Goal: Browse casually: Explore the website without a specific task or goal

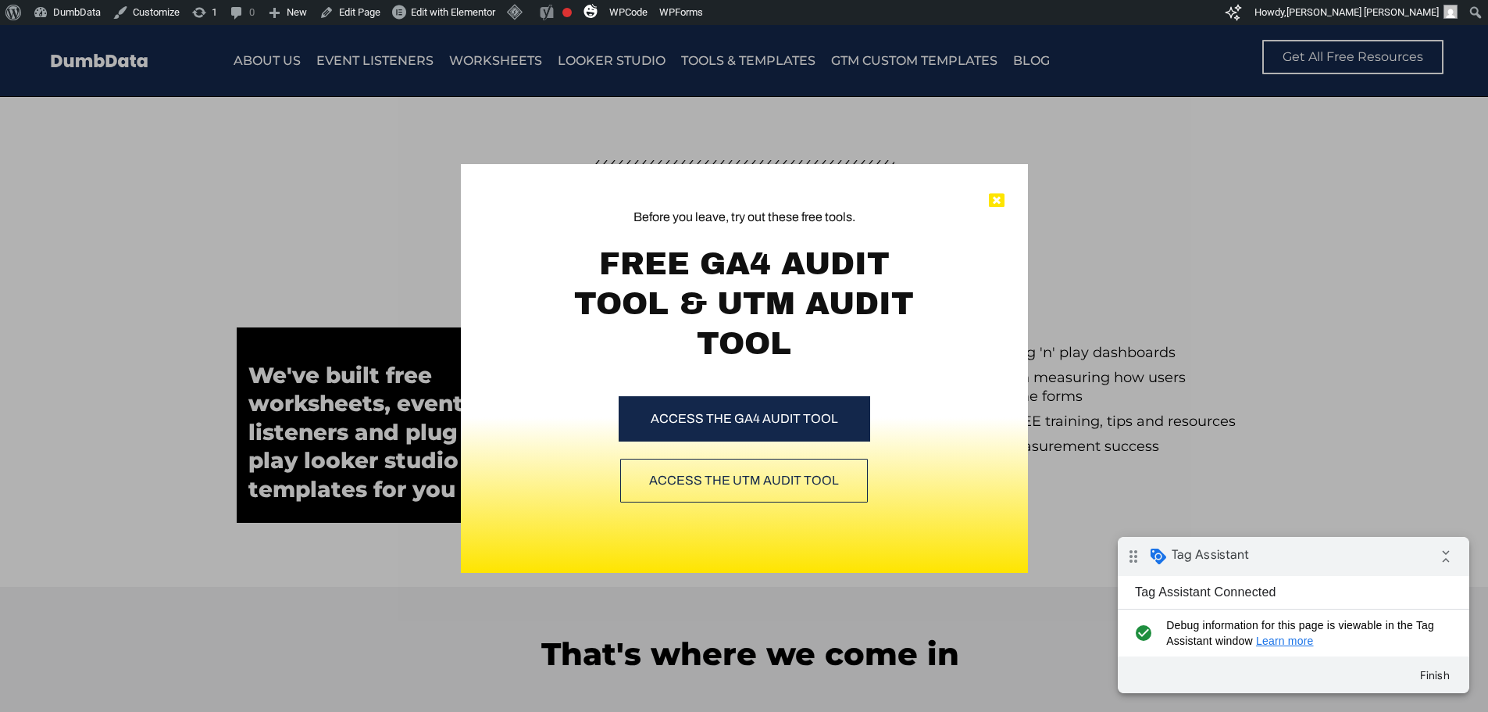
click at [993, 200] on icon at bounding box center [997, 201] width 16 height 16
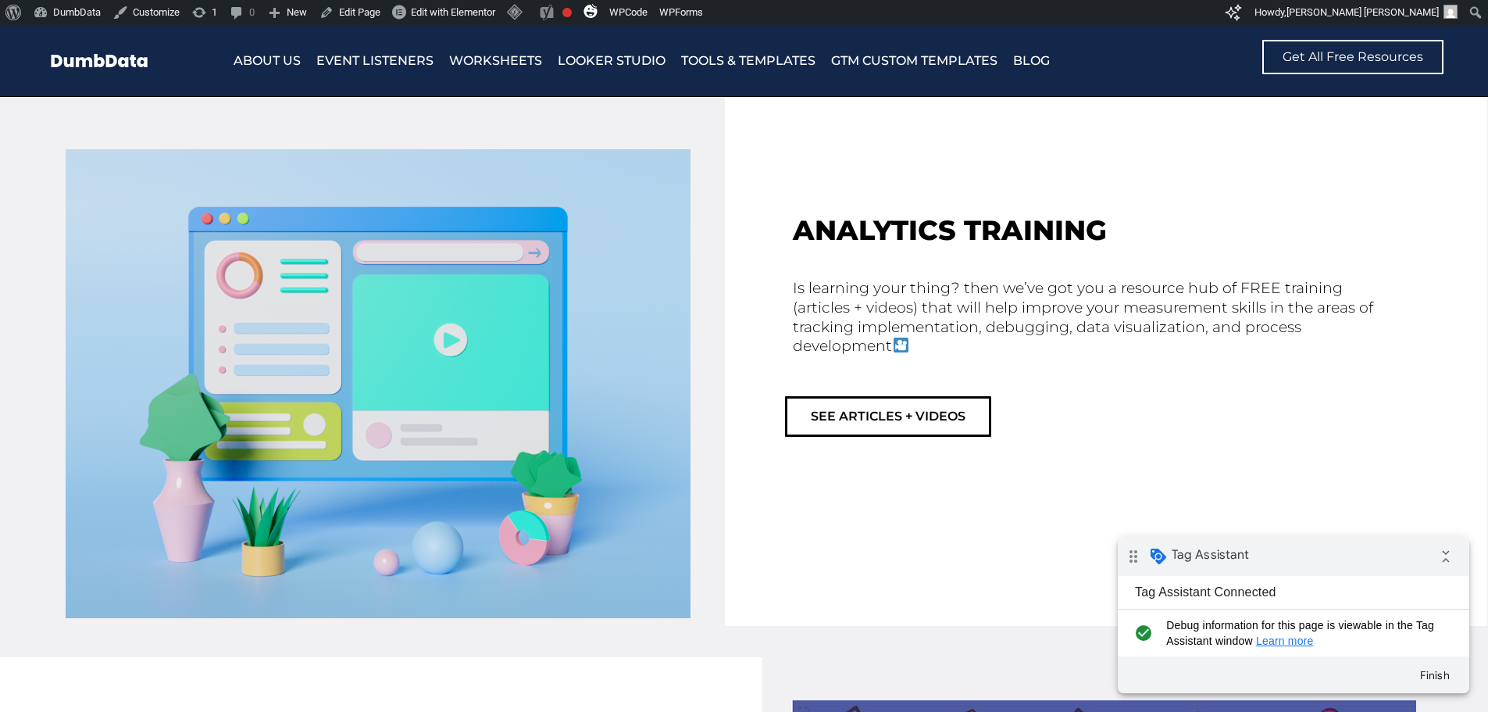
scroll to position [3515, 0]
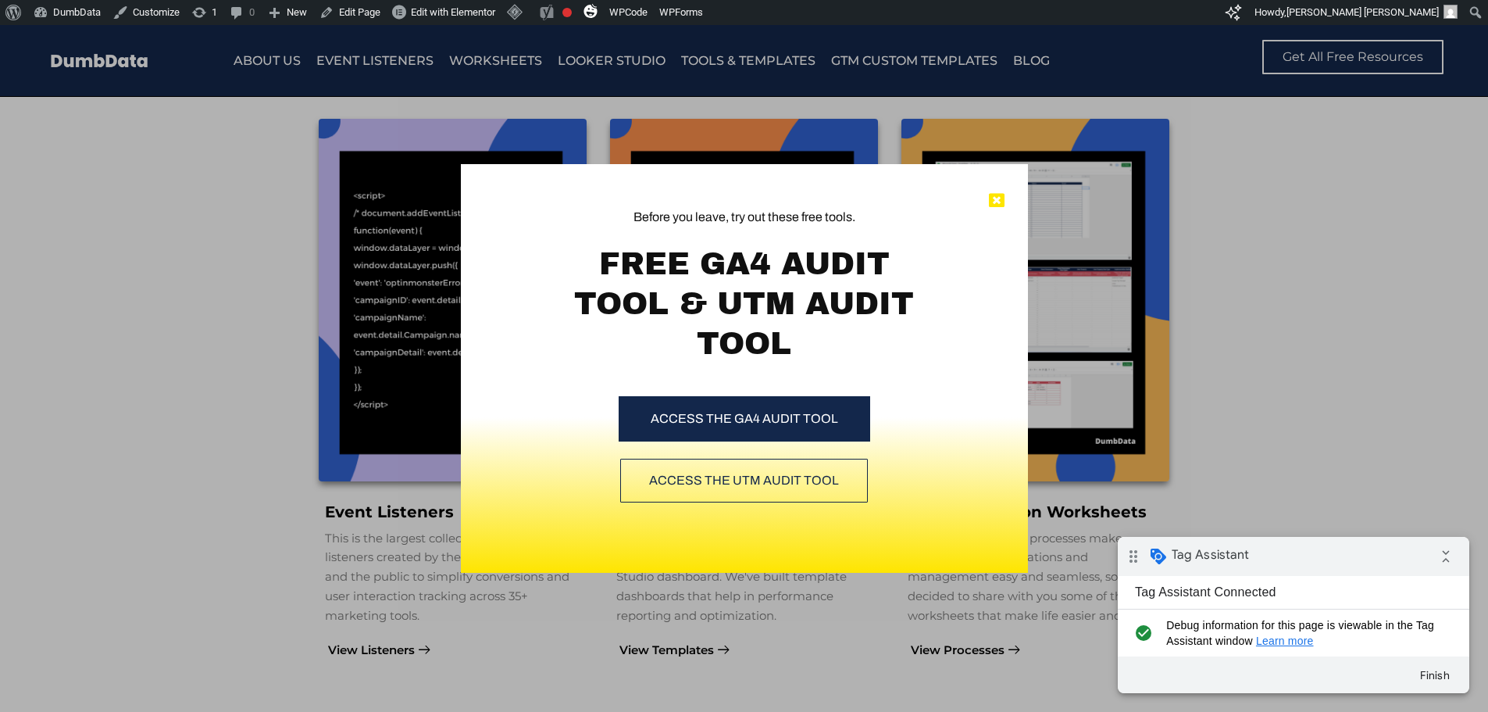
click at [996, 203] on icon at bounding box center [997, 201] width 16 height 16
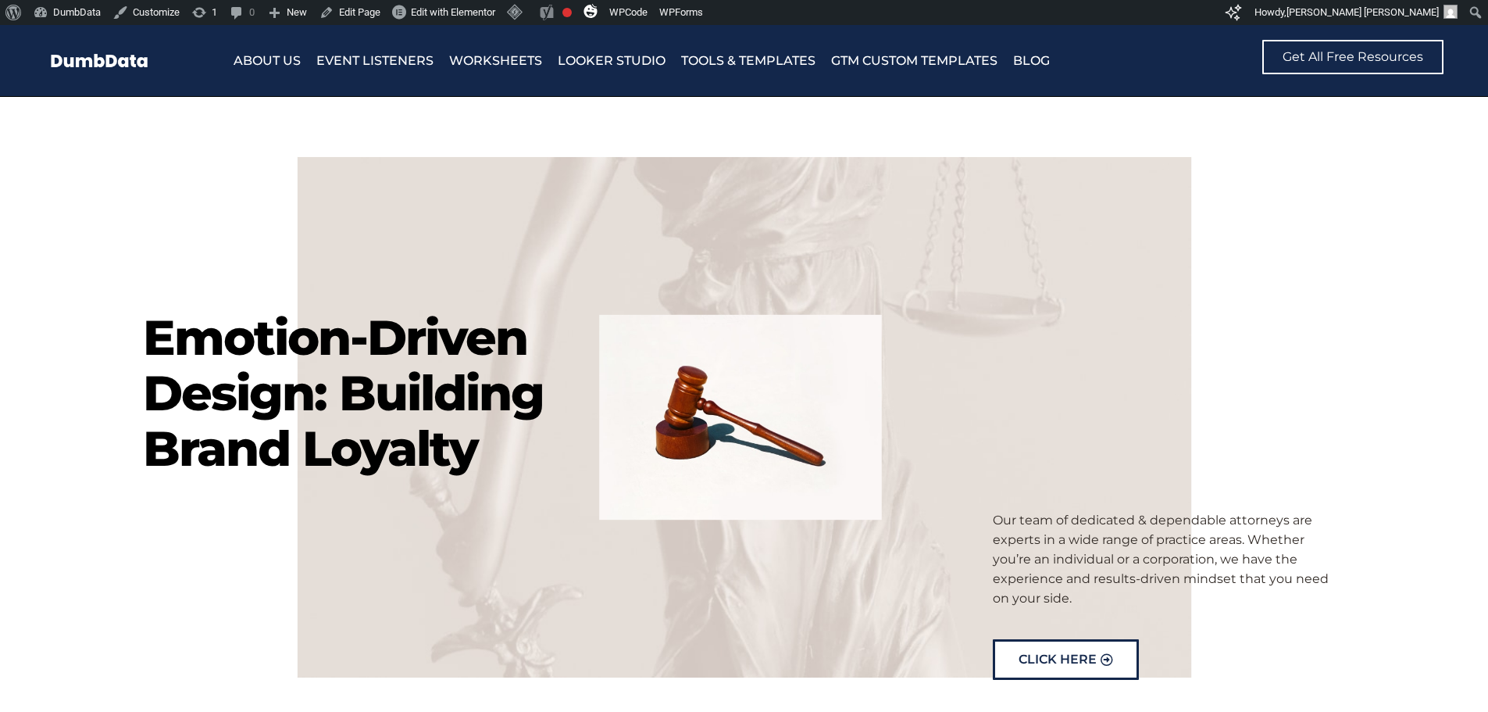
scroll to position [5704, 0]
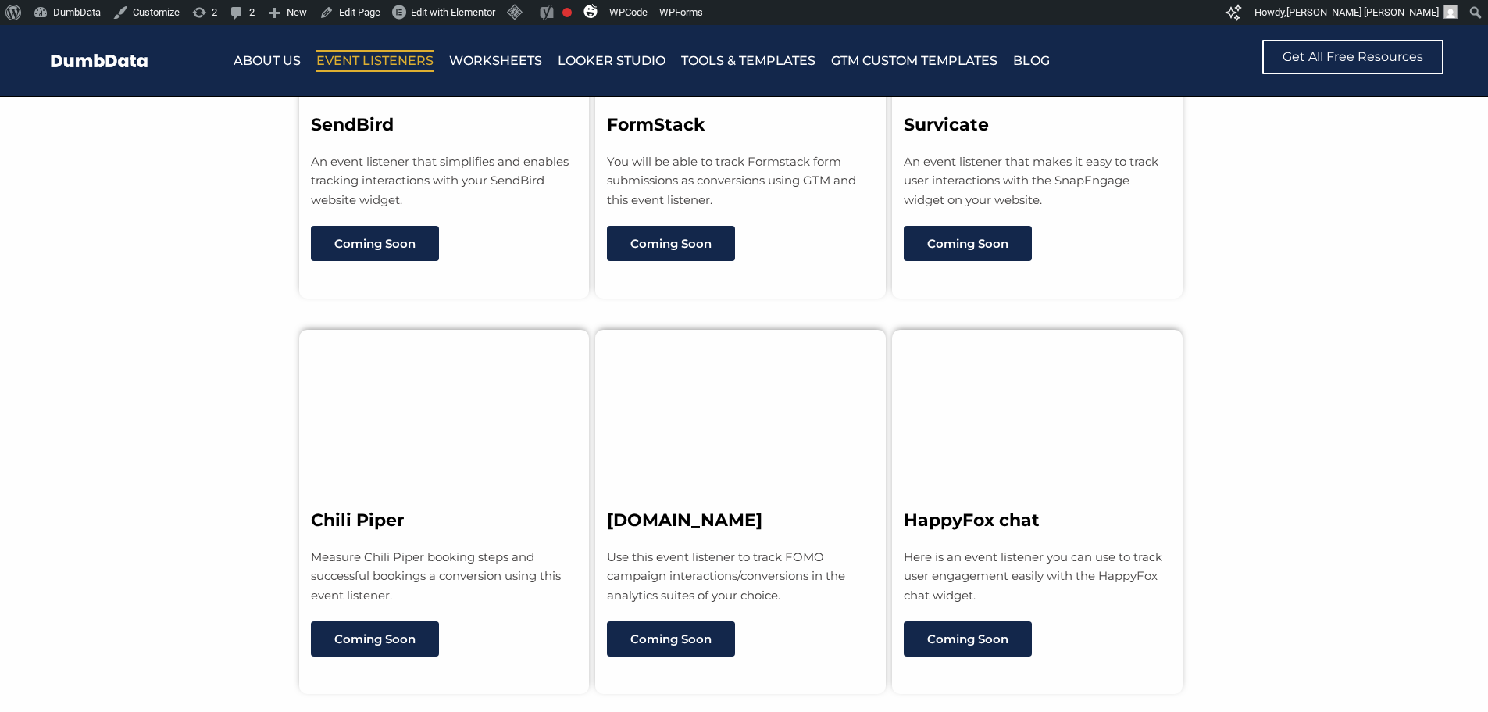
scroll to position [12173, 0]
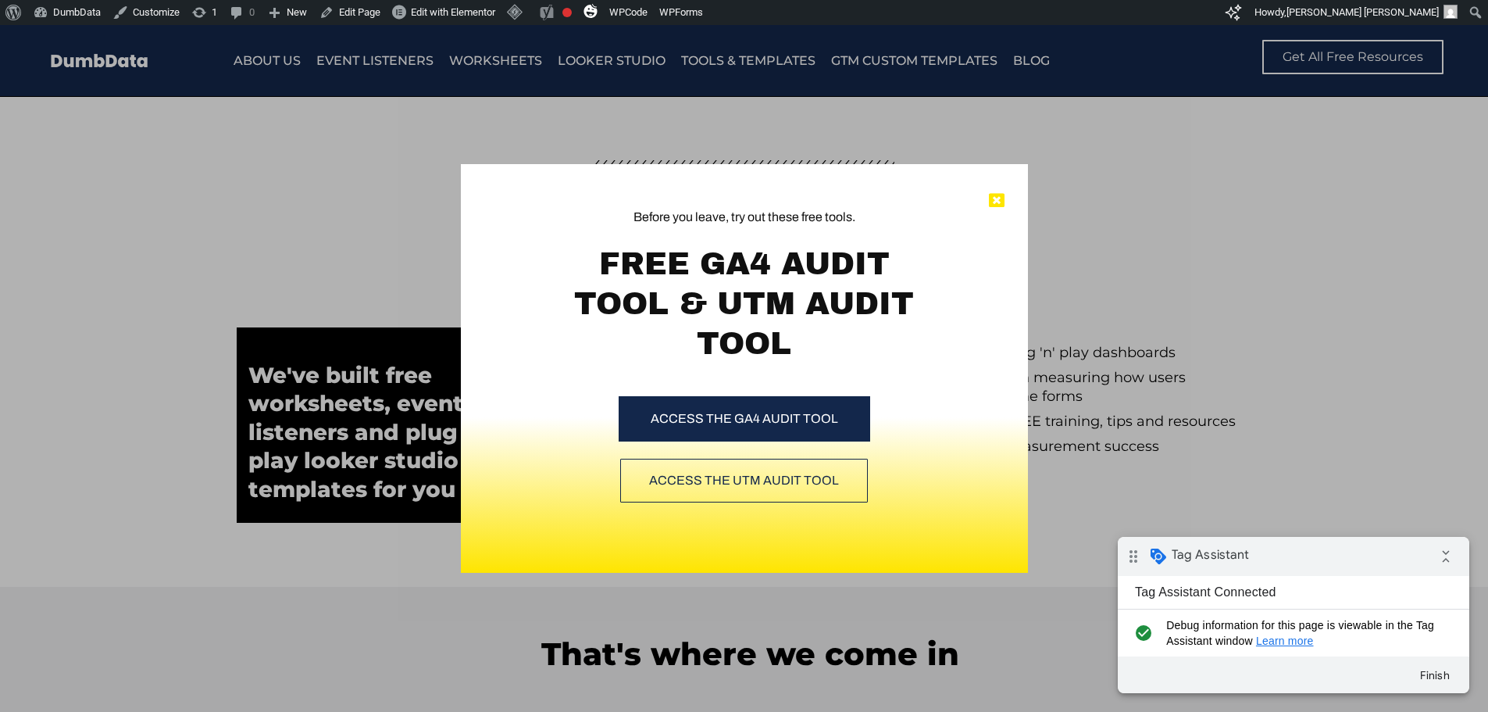
click at [997, 202] on icon at bounding box center [997, 201] width 16 height 16
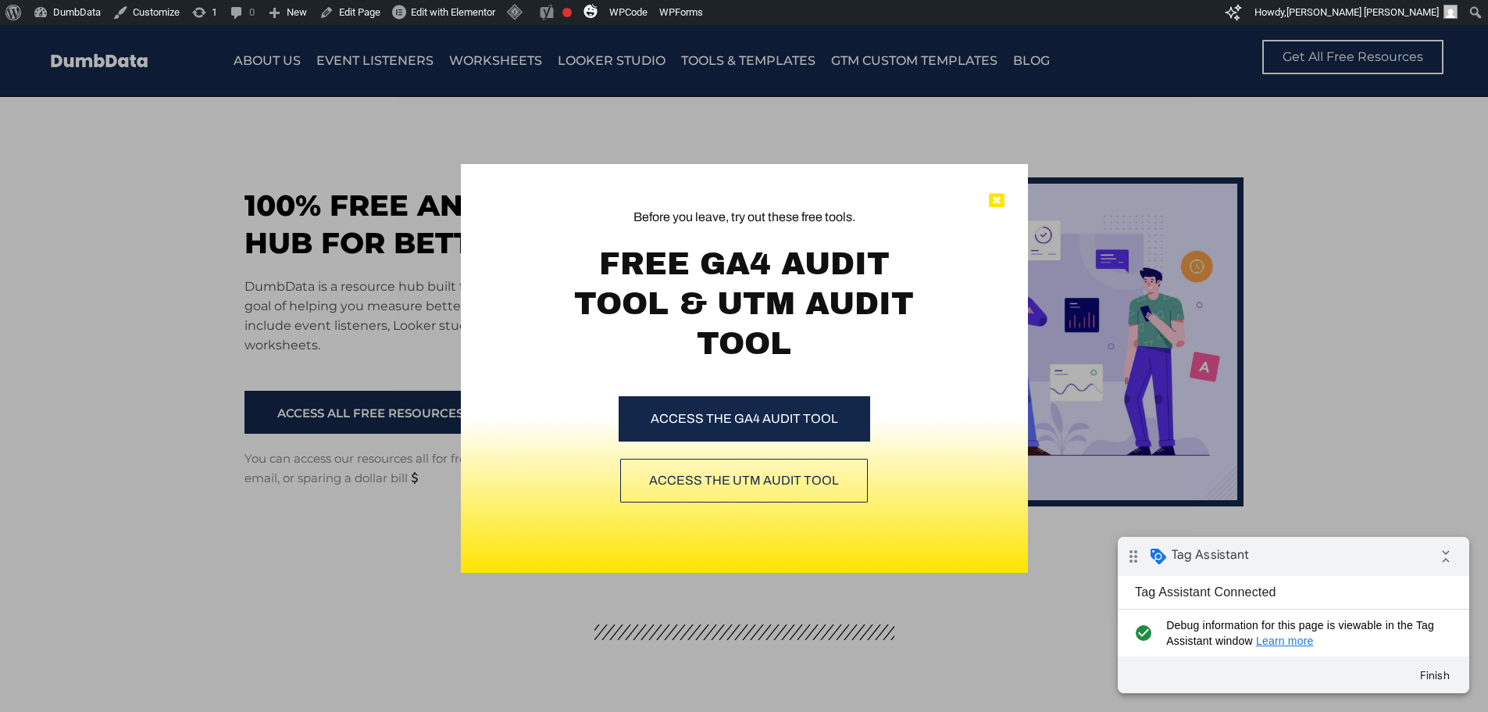
click at [1000, 198] on icon at bounding box center [997, 201] width 16 height 16
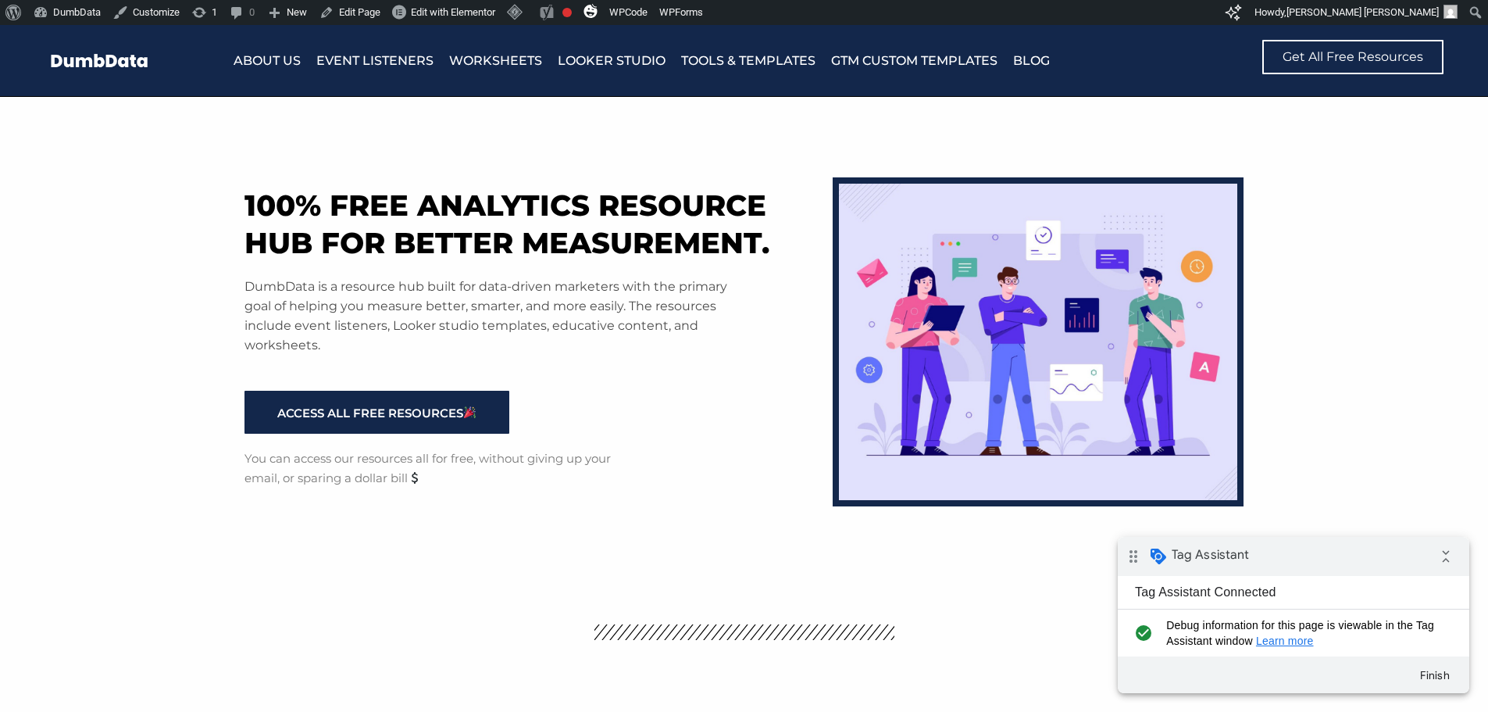
click at [134, 322] on section "100% free analytics resource hub for better measurement. DumbData is a resource…" at bounding box center [744, 339] width 1488 height 484
